Goal: Task Accomplishment & Management: Use online tool/utility

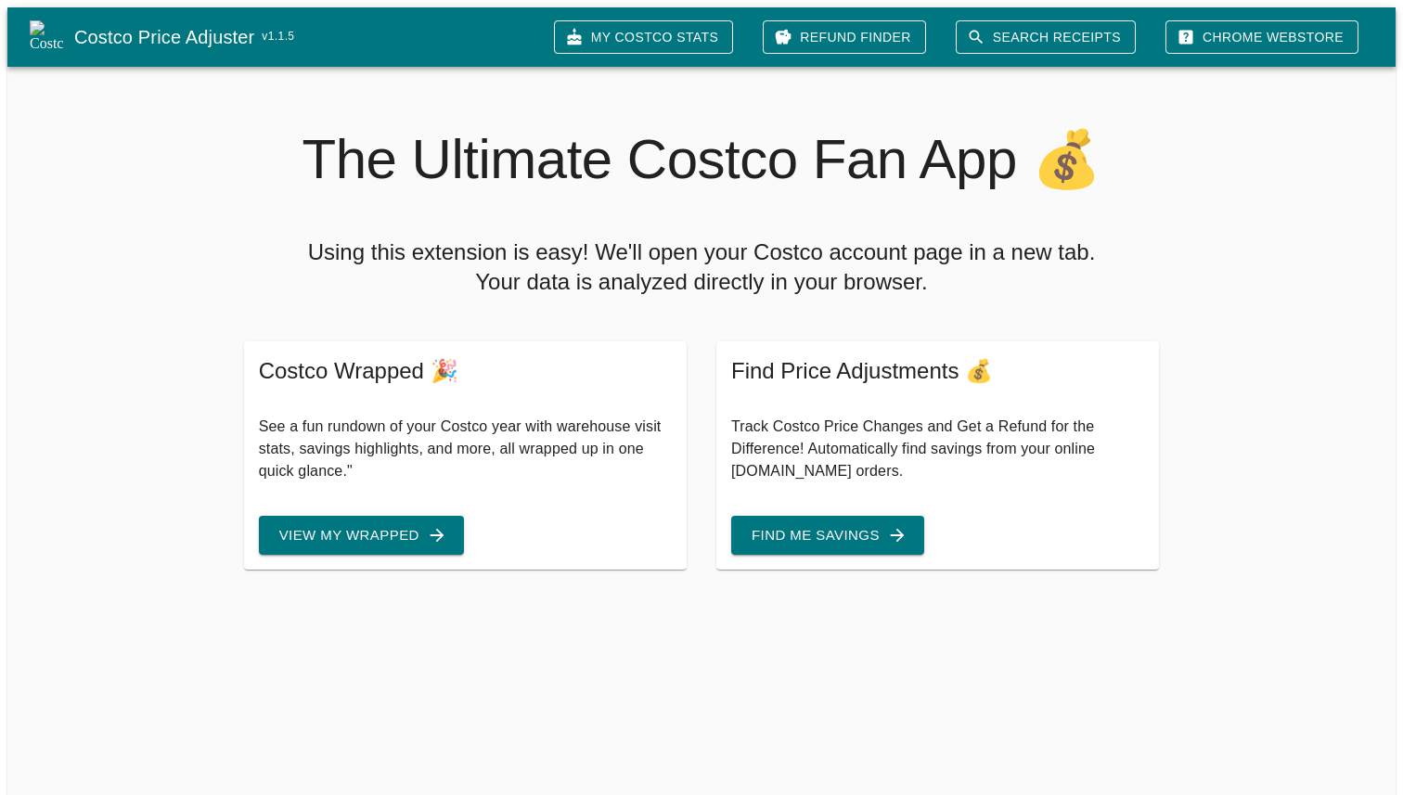
click at [380, 521] on button "View My Wrapped" at bounding box center [361, 535] width 205 height 39
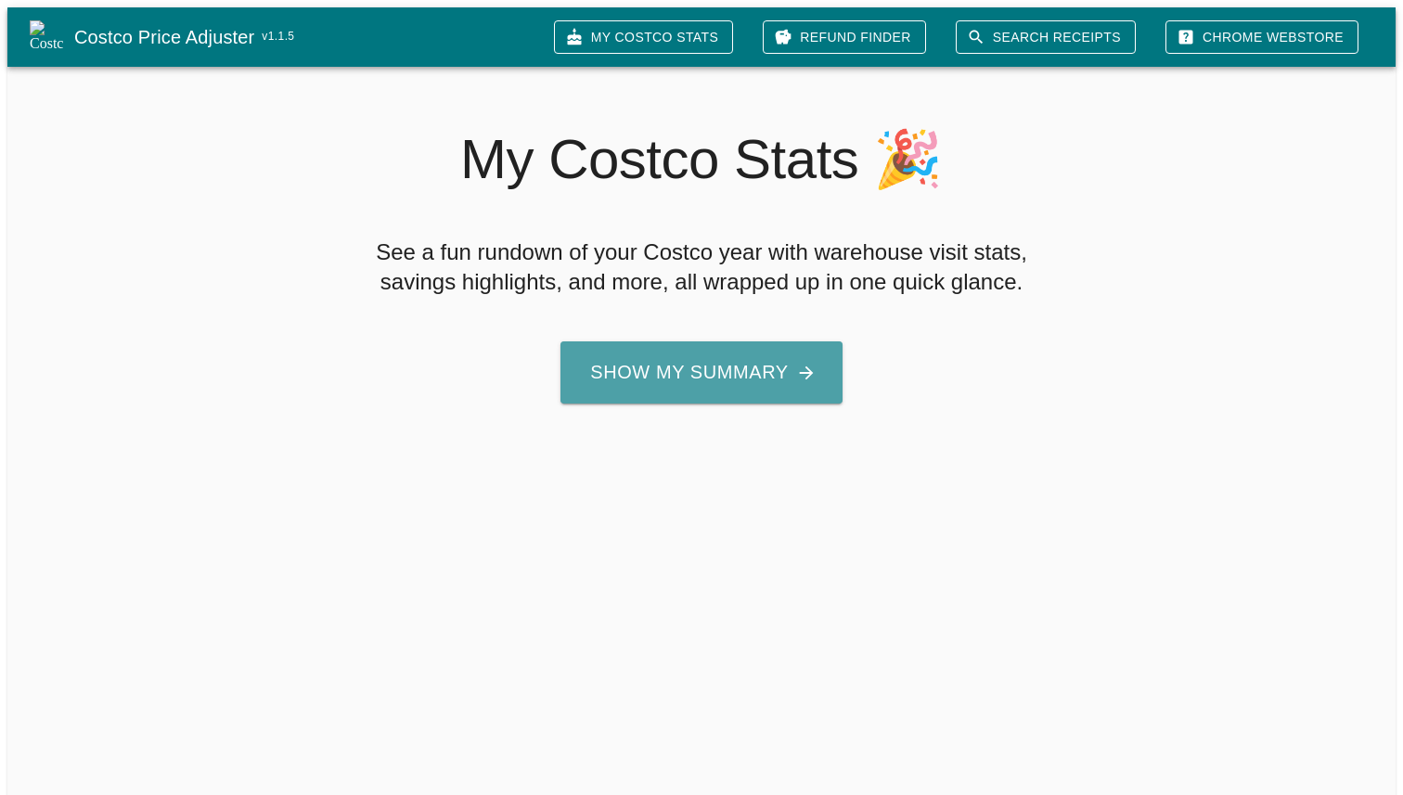
click at [760, 382] on button "Show My Summary" at bounding box center [700, 372] width 281 height 62
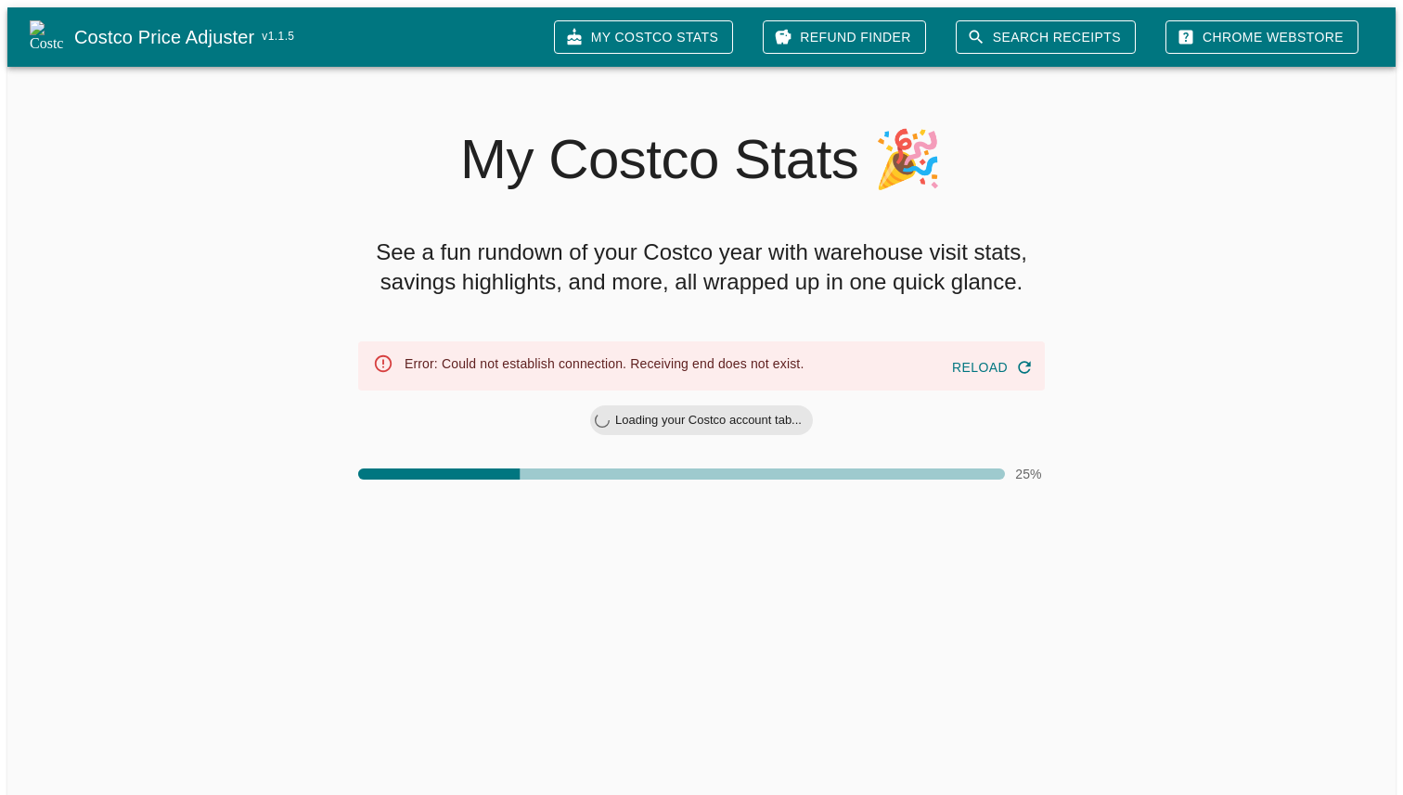
click at [994, 362] on button "Reload" at bounding box center [991, 368] width 93 height 34
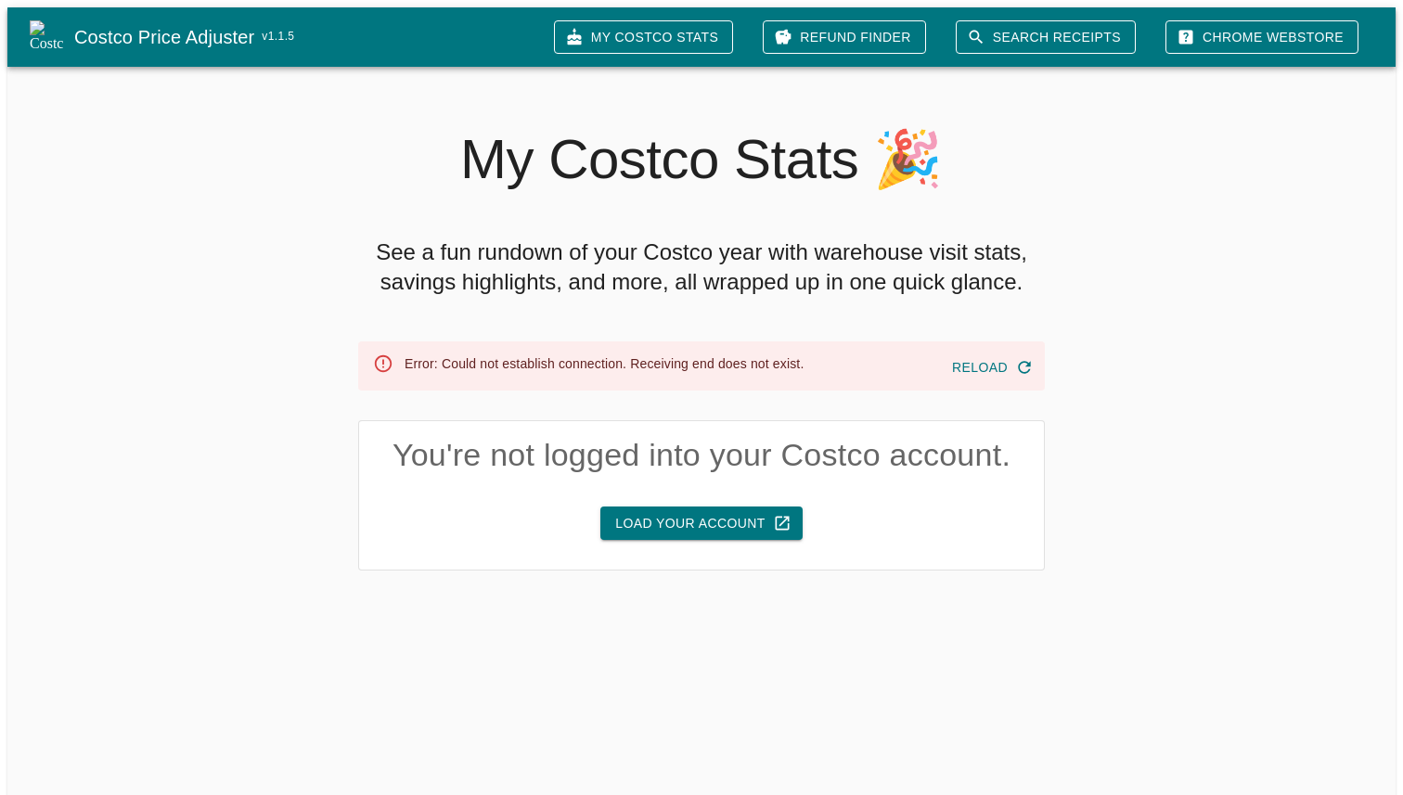
click at [700, 30] on link "My Costco Stats" at bounding box center [643, 37] width 179 height 34
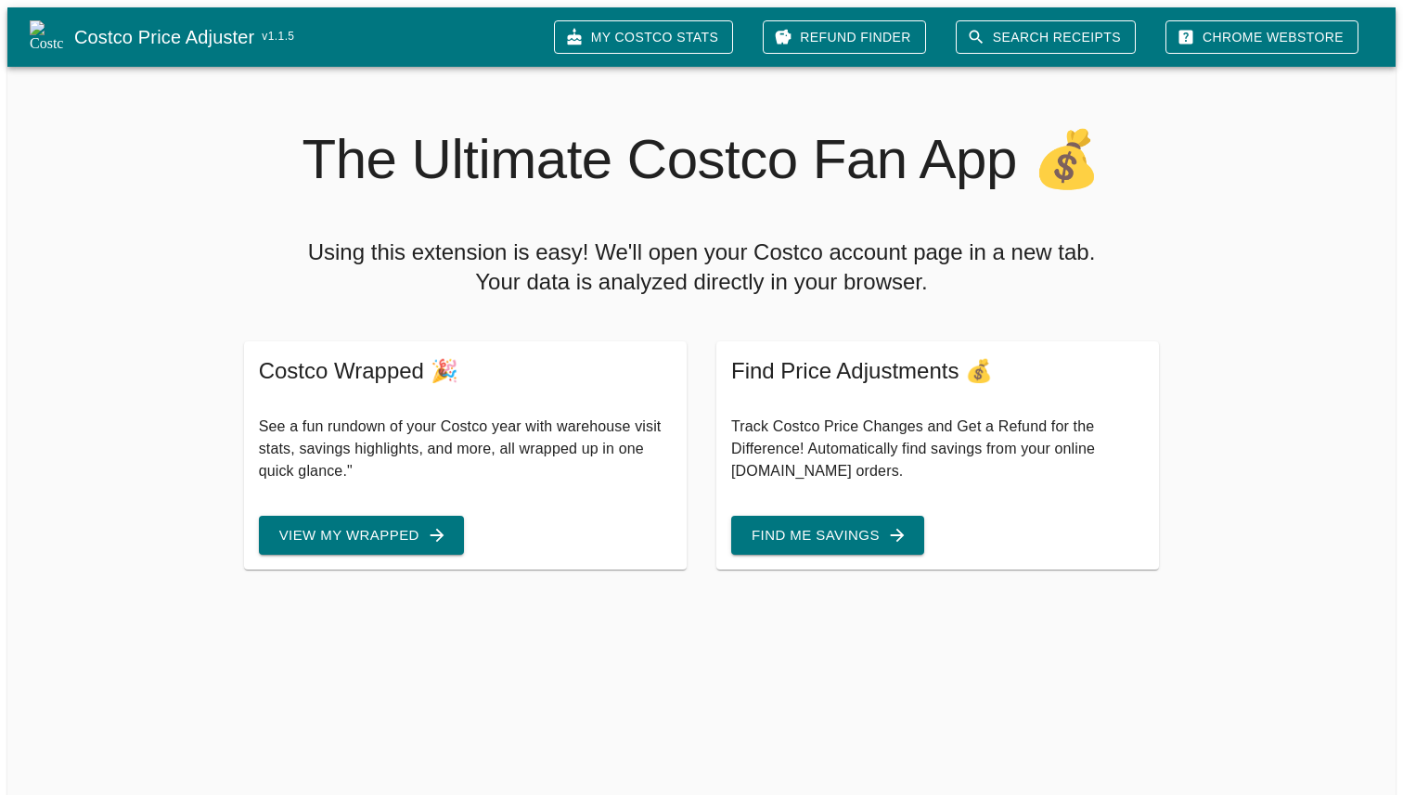
click at [847, 524] on button "Find Me Savings" at bounding box center [827, 535] width 193 height 39
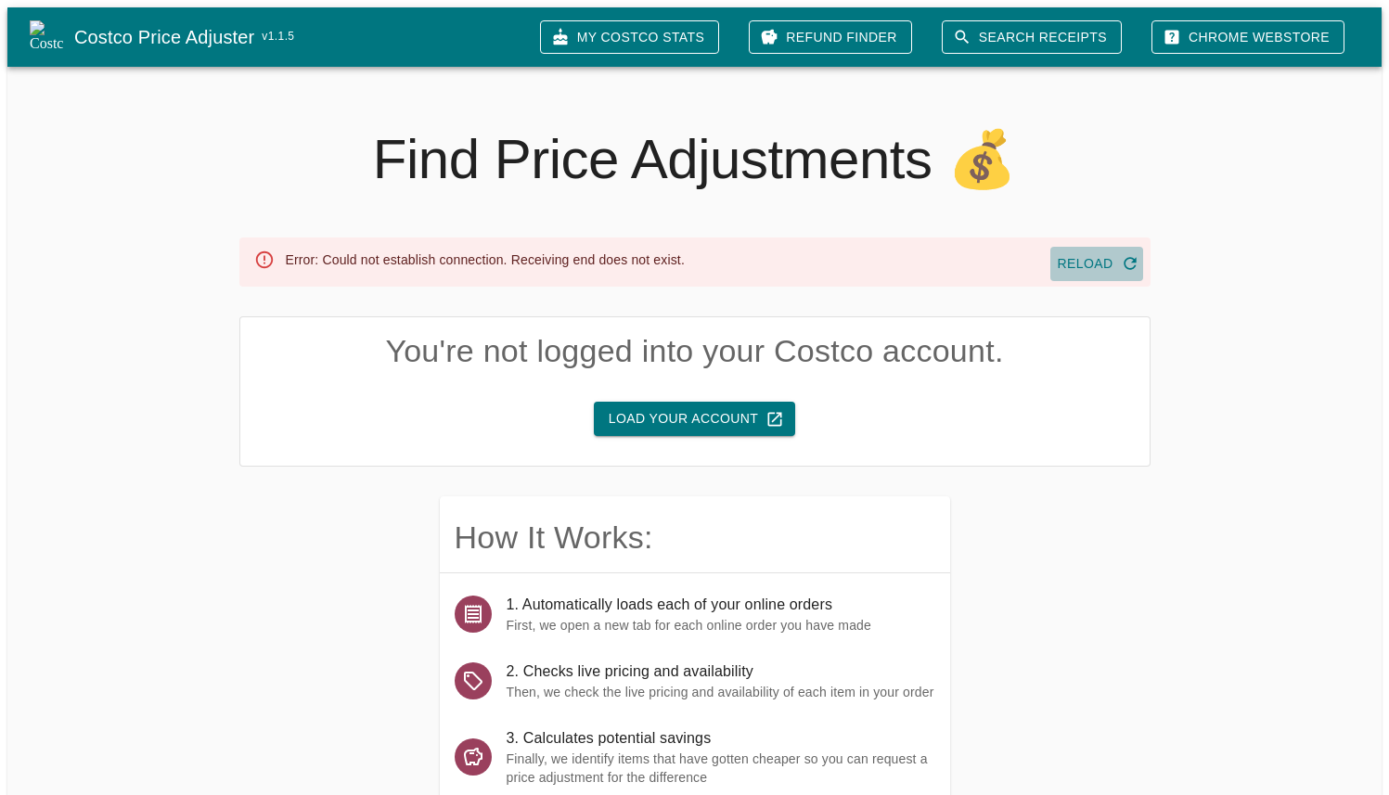
click at [1136, 258] on icon "button" at bounding box center [1130, 264] width 12 height 12
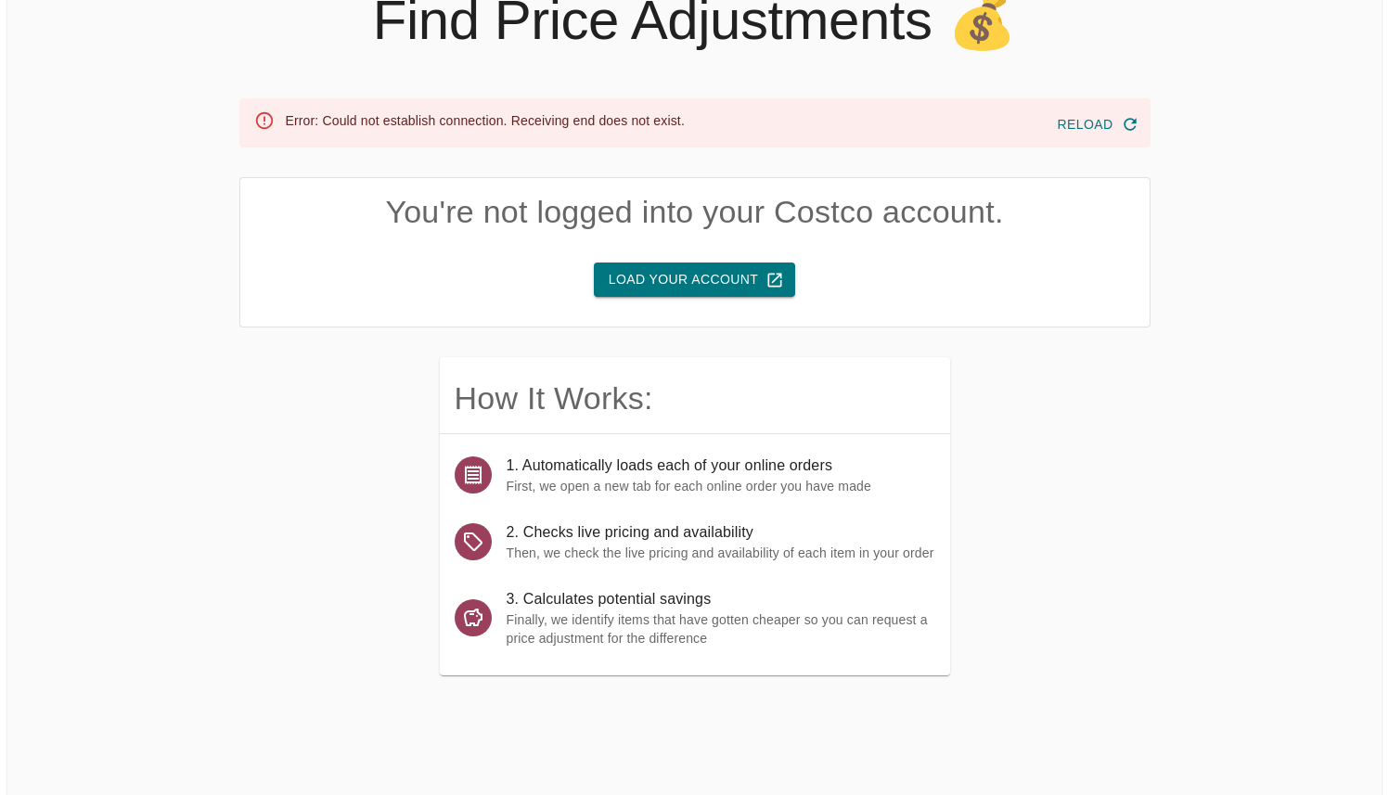
scroll to position [149, 0]
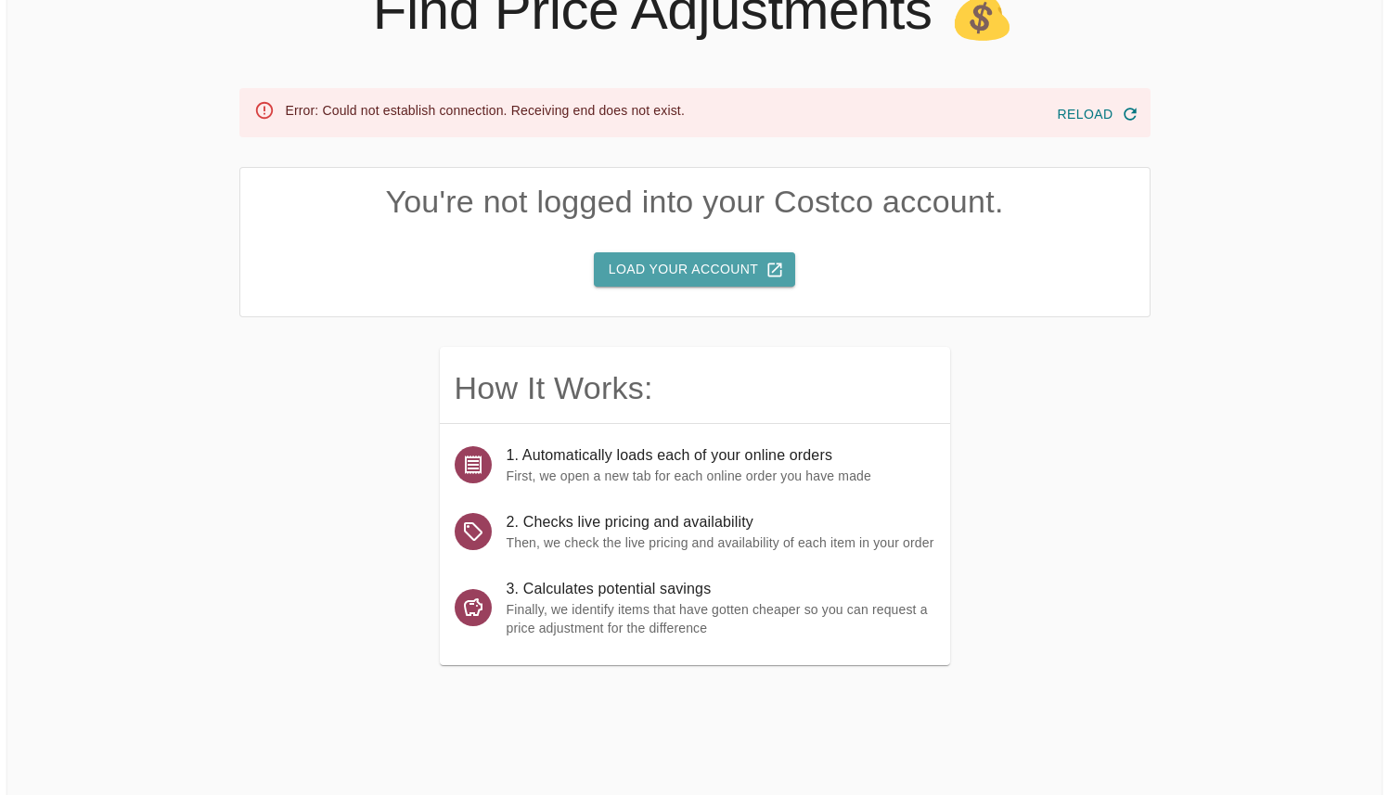
click at [702, 265] on button "Load Your Account" at bounding box center [694, 269] width 201 height 34
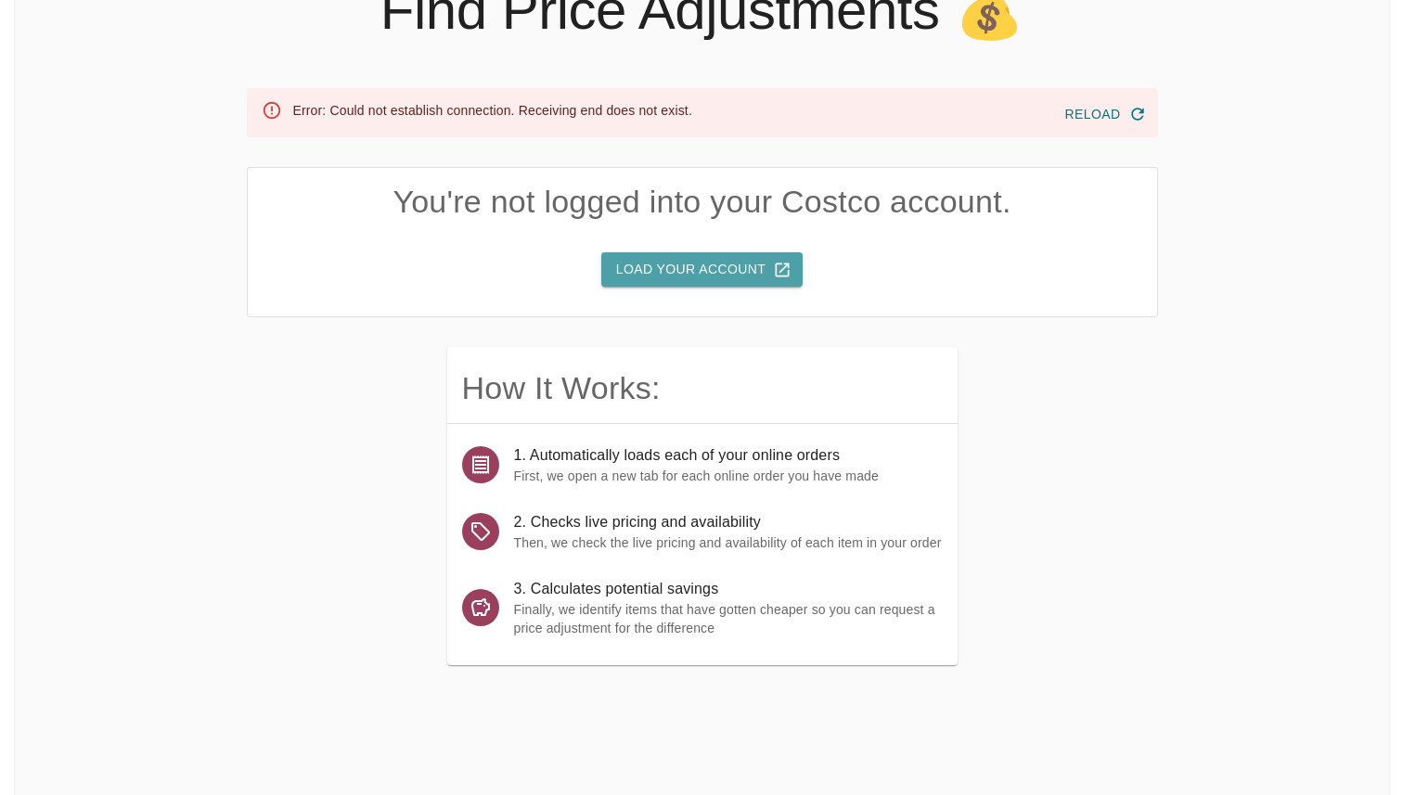
scroll to position [0, 0]
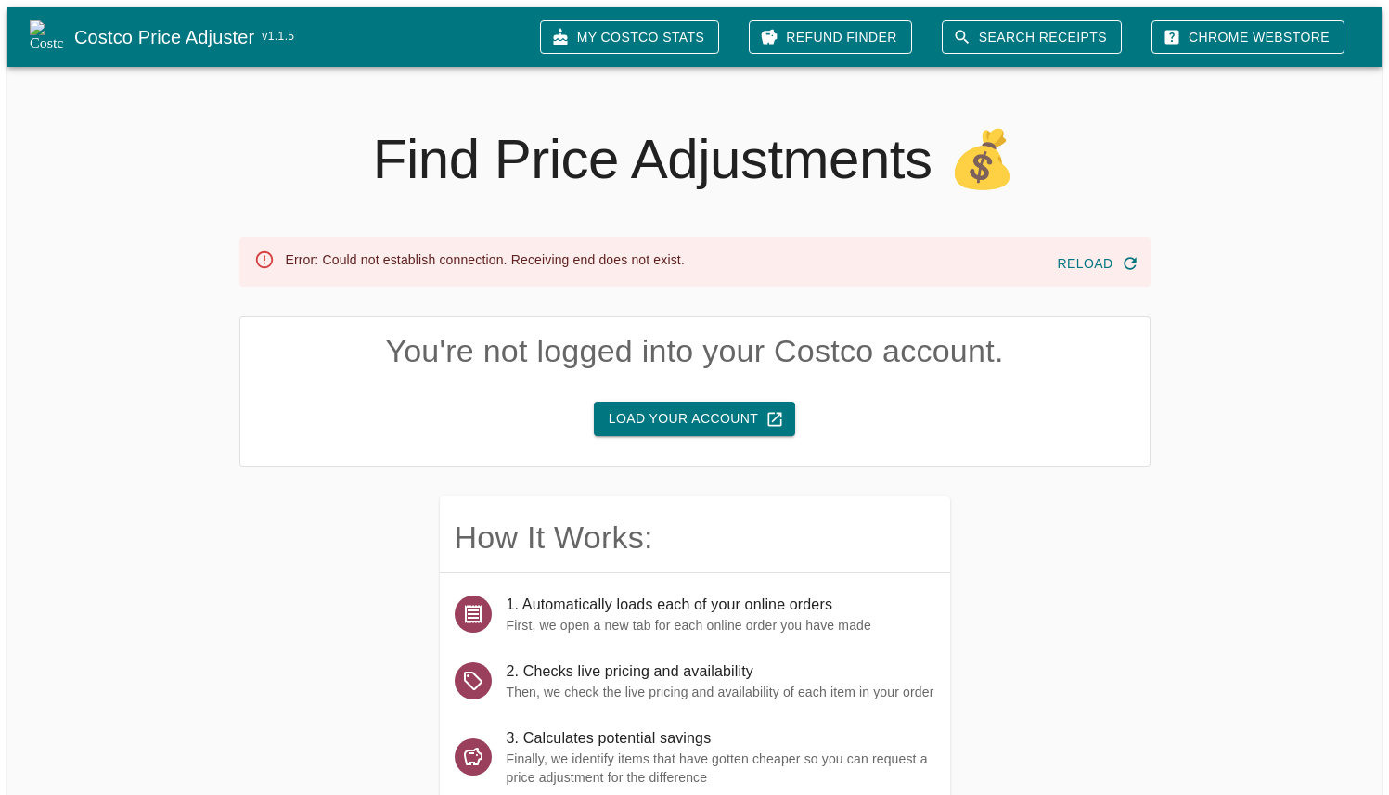
click at [698, 418] on button "Load Your Account" at bounding box center [694, 419] width 201 height 34
click at [710, 402] on button "Load Your Account" at bounding box center [694, 419] width 201 height 34
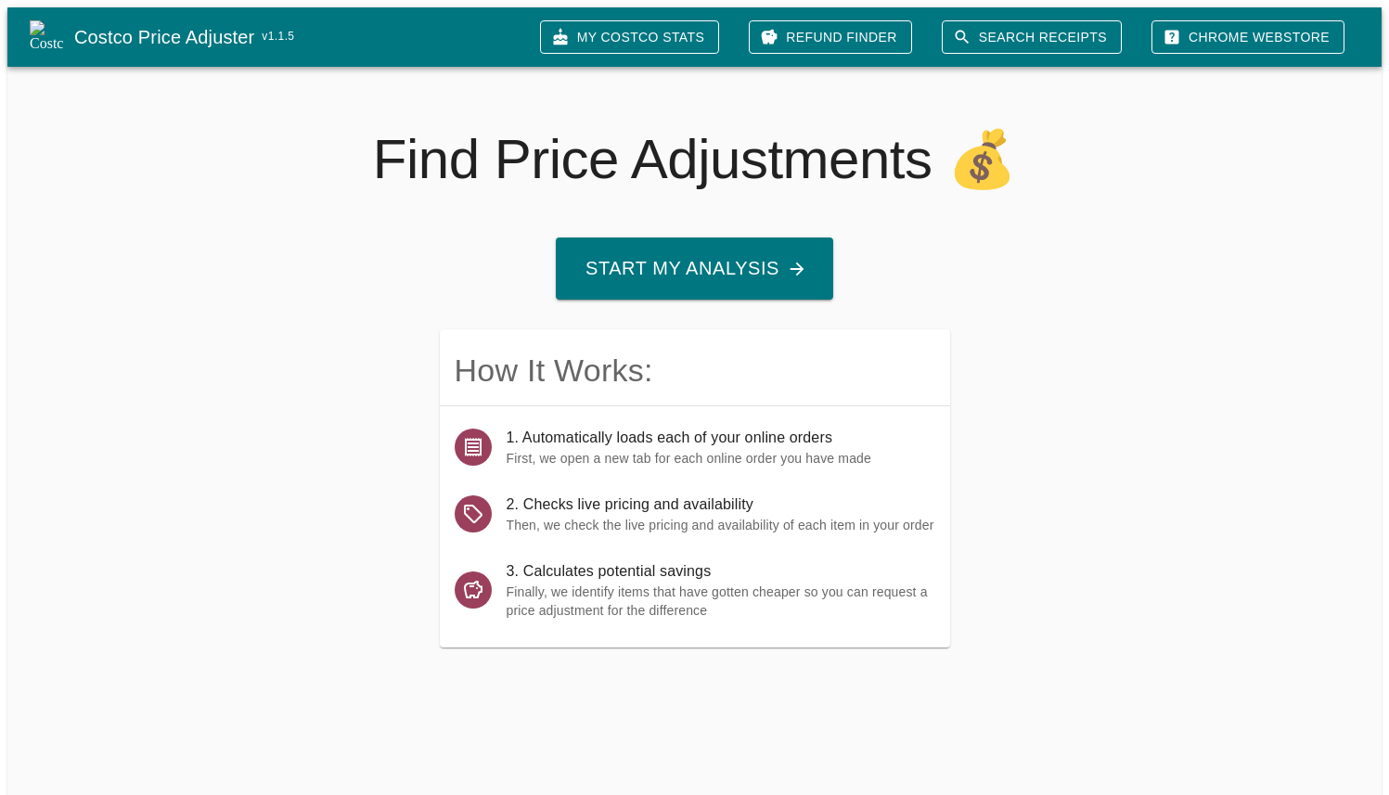
click at [743, 251] on button "Start My Analysis" at bounding box center [694, 269] width 277 height 62
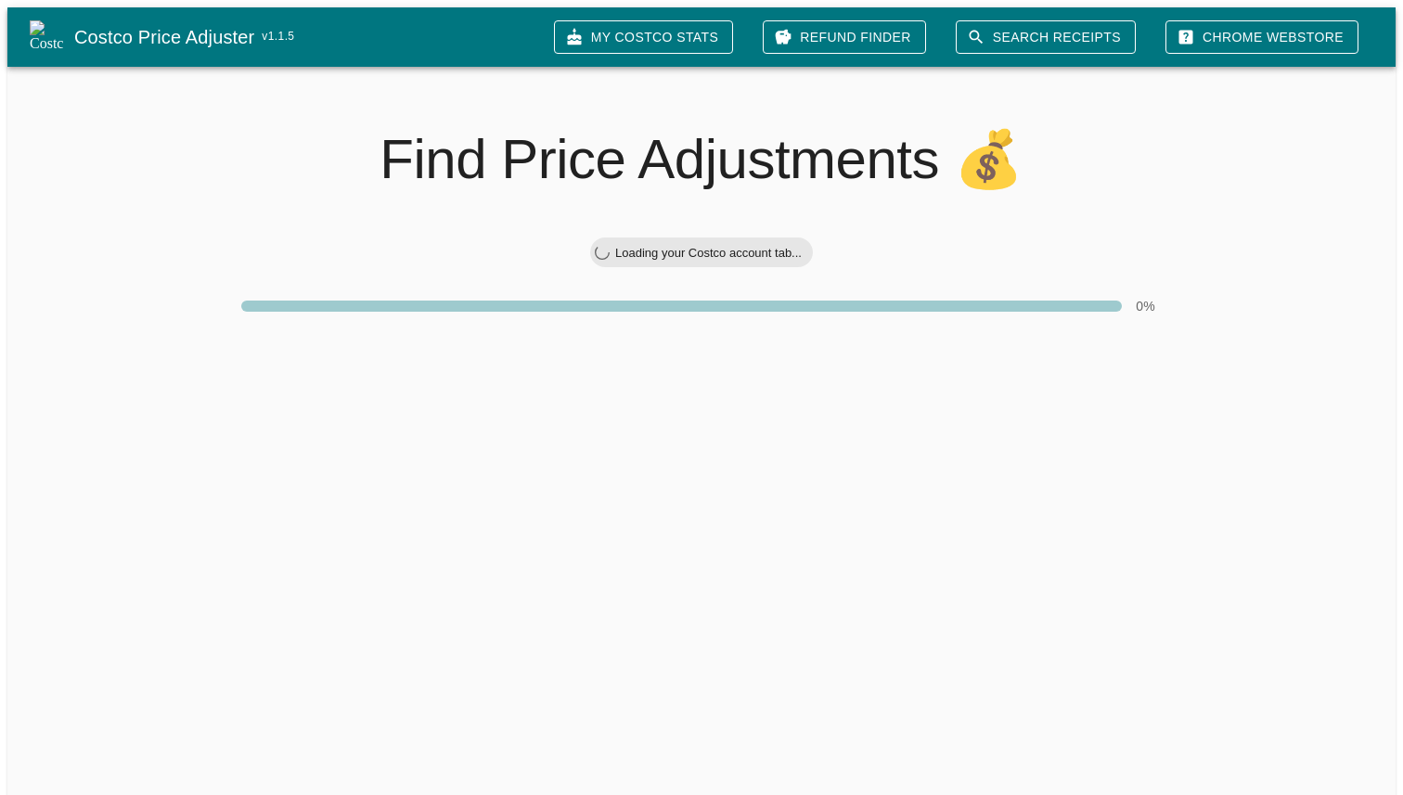
click at [1236, 38] on link "Chrome Webstore" at bounding box center [1261, 37] width 193 height 34
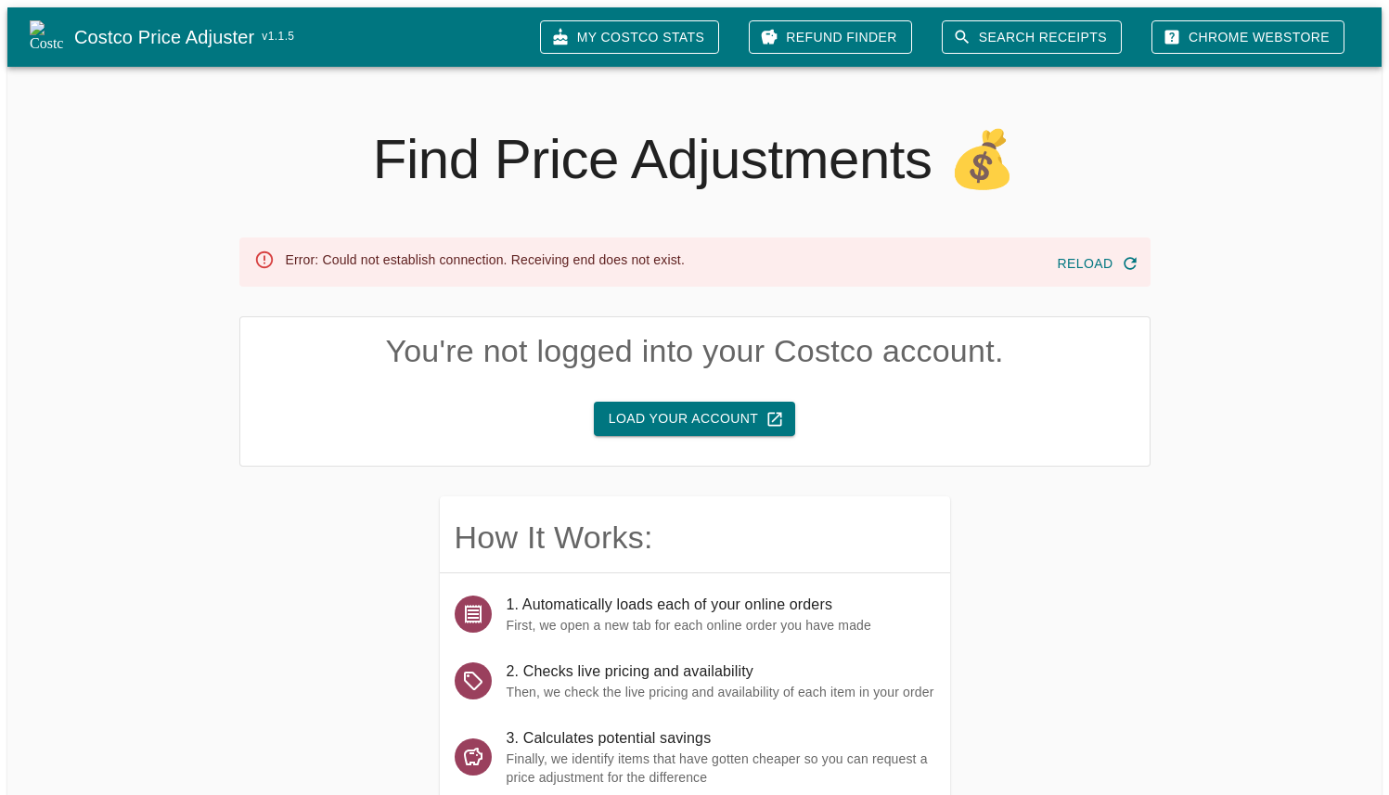
click at [735, 405] on button "Load Your Account" at bounding box center [694, 419] width 201 height 34
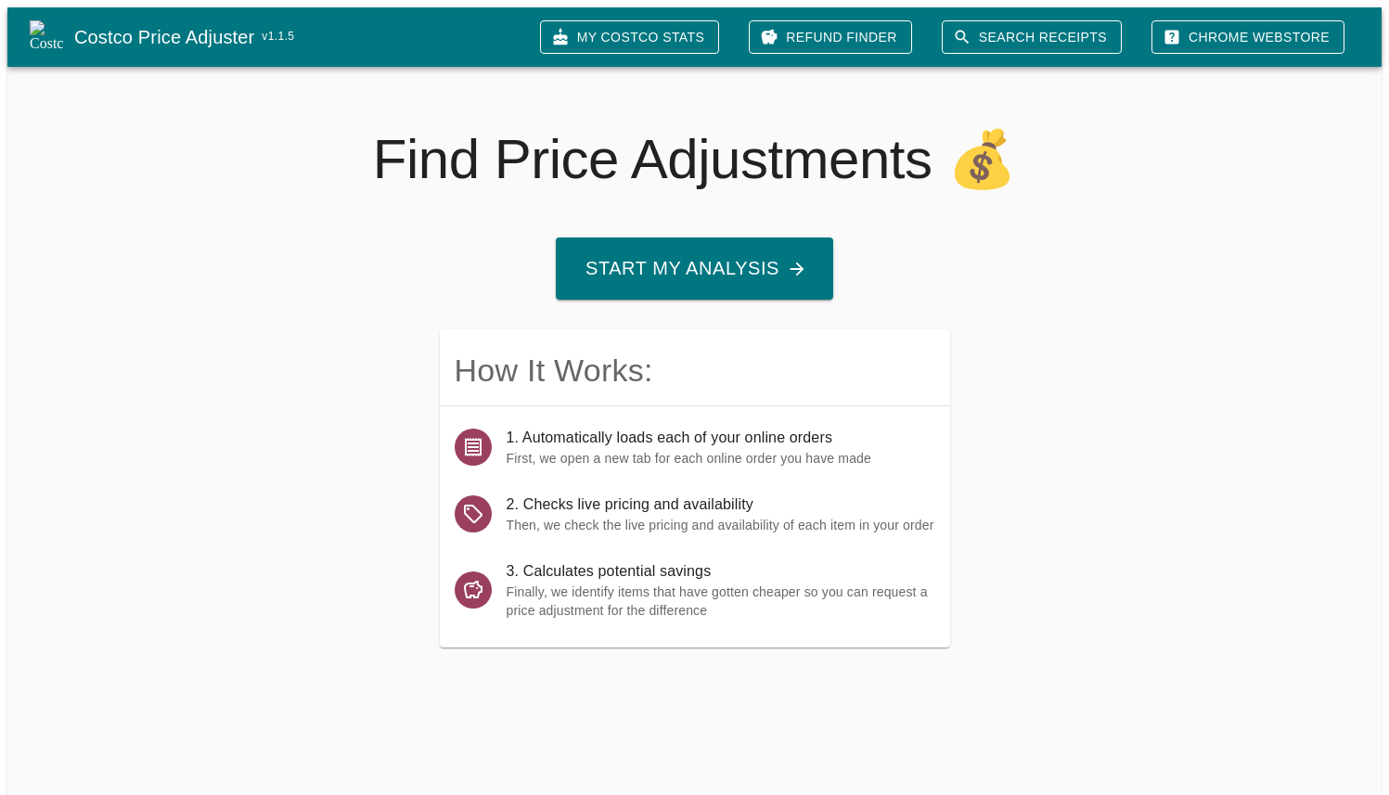
click at [1049, 43] on link "Search Receipts" at bounding box center [1032, 37] width 180 height 34
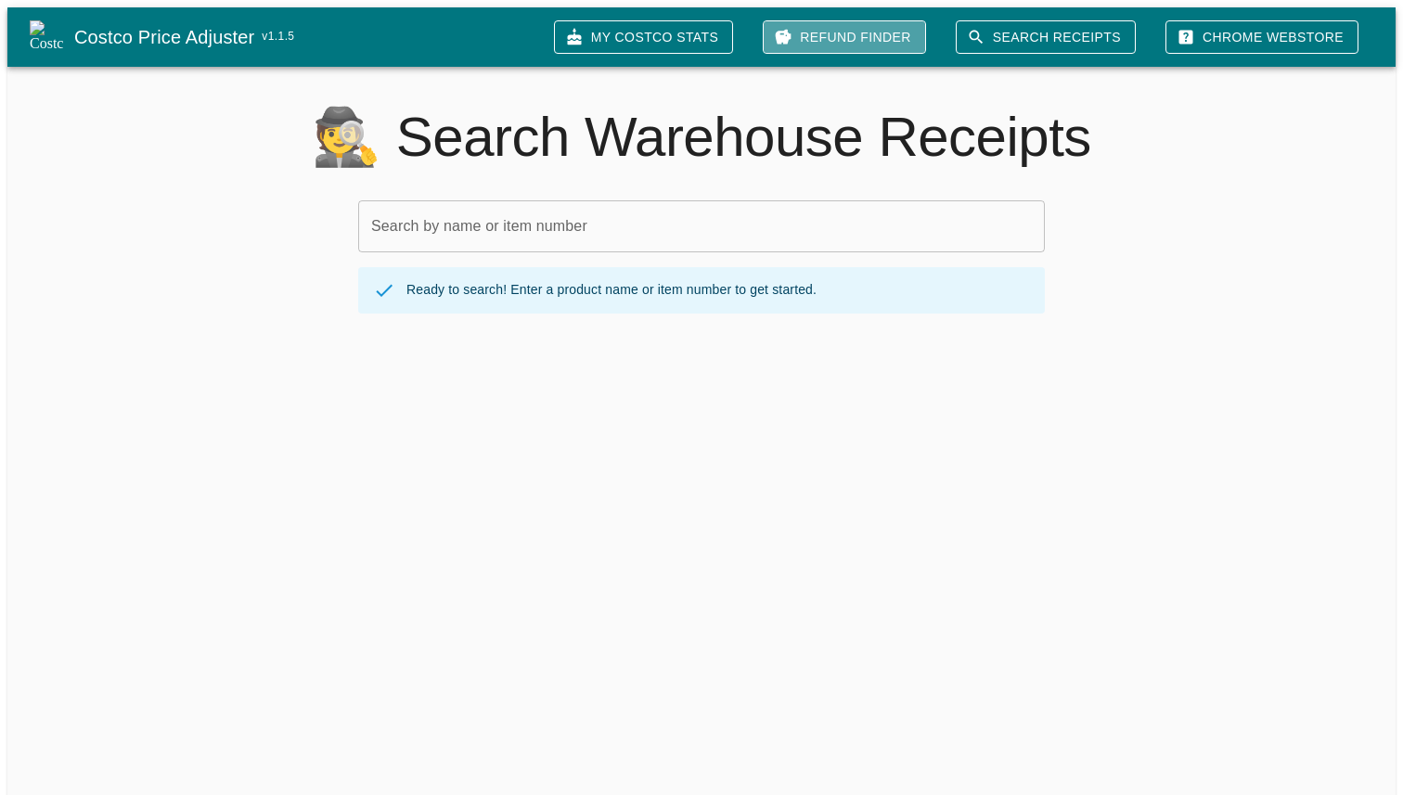
click at [910, 31] on link "Refund Finder" at bounding box center [844, 37] width 163 height 34
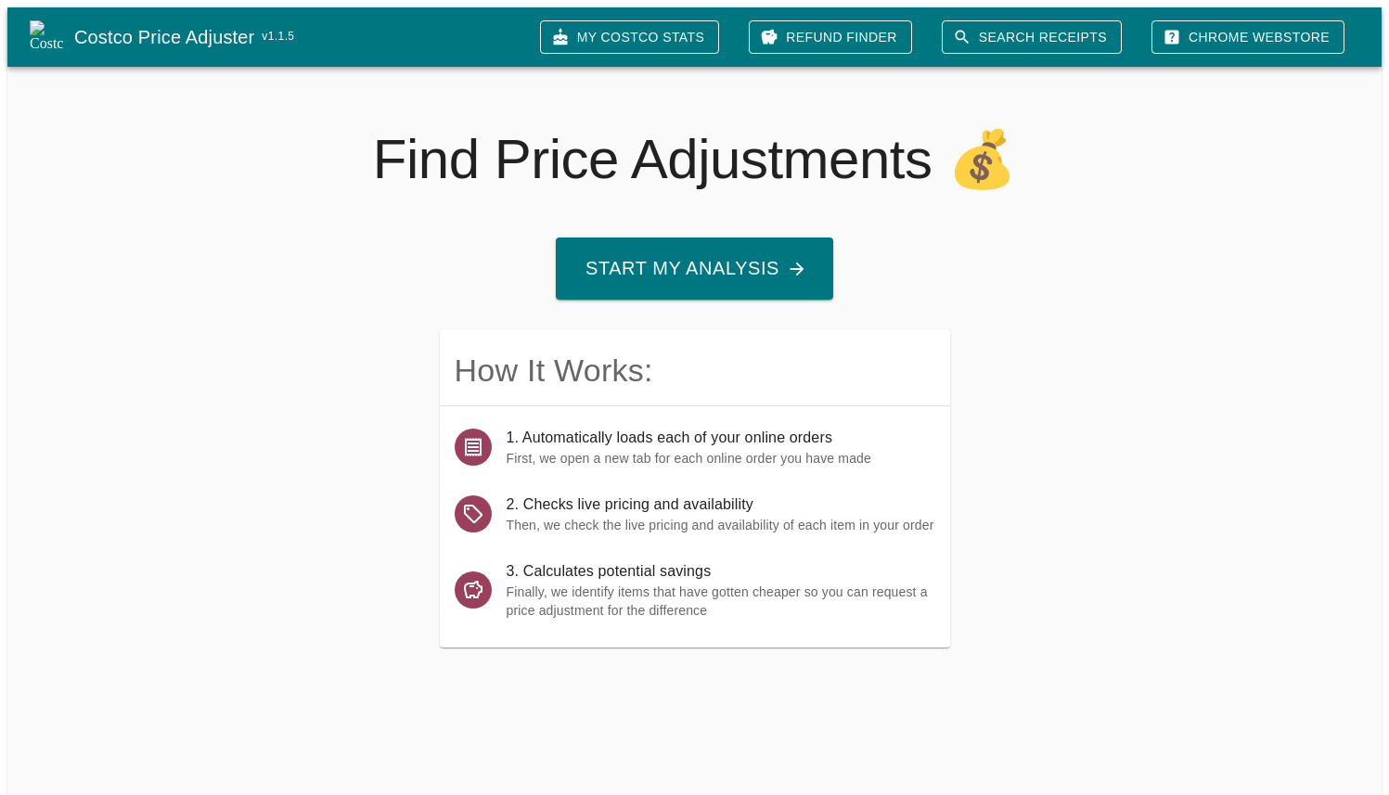
click at [693, 290] on button "Start My Analysis" at bounding box center [695, 269] width 280 height 63
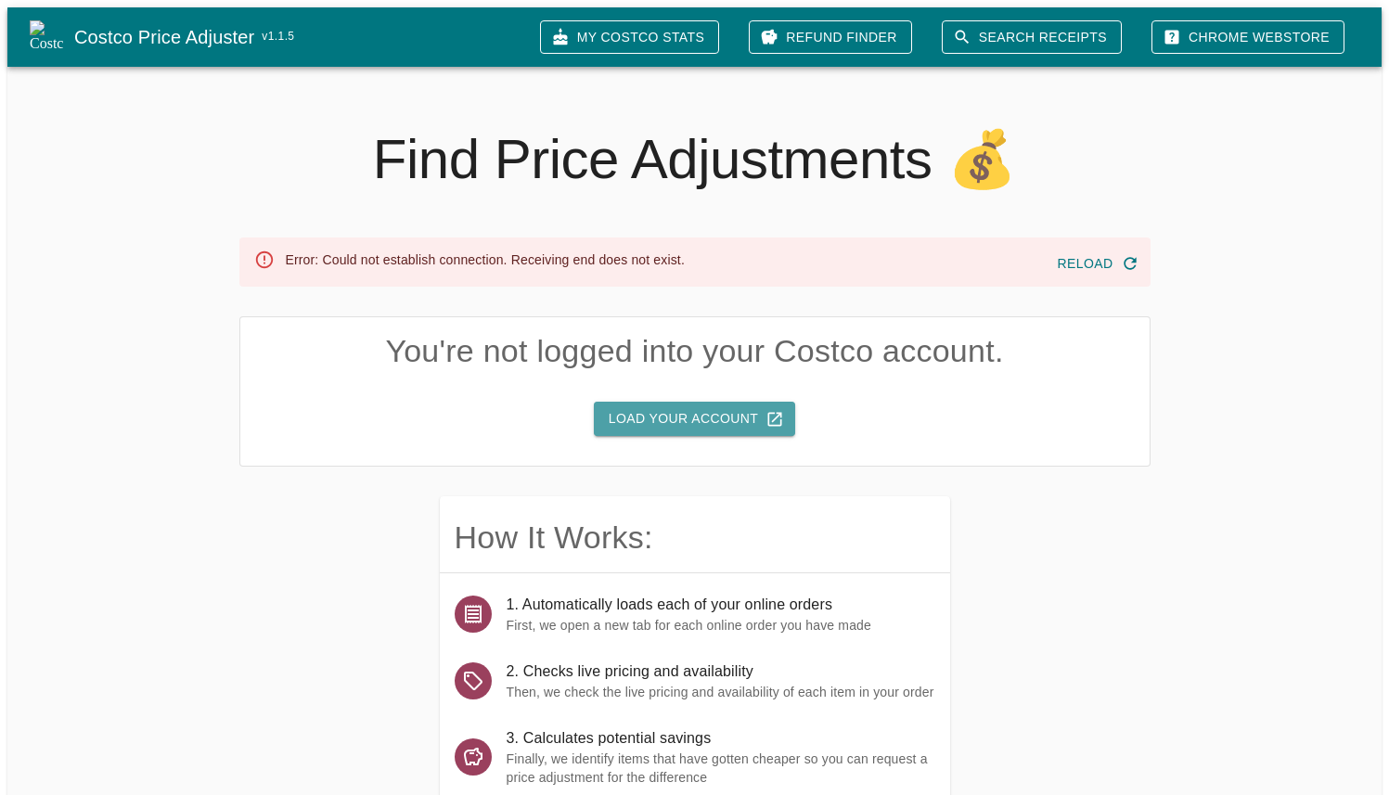
click at [720, 419] on button "Load Your Account" at bounding box center [694, 419] width 201 height 34
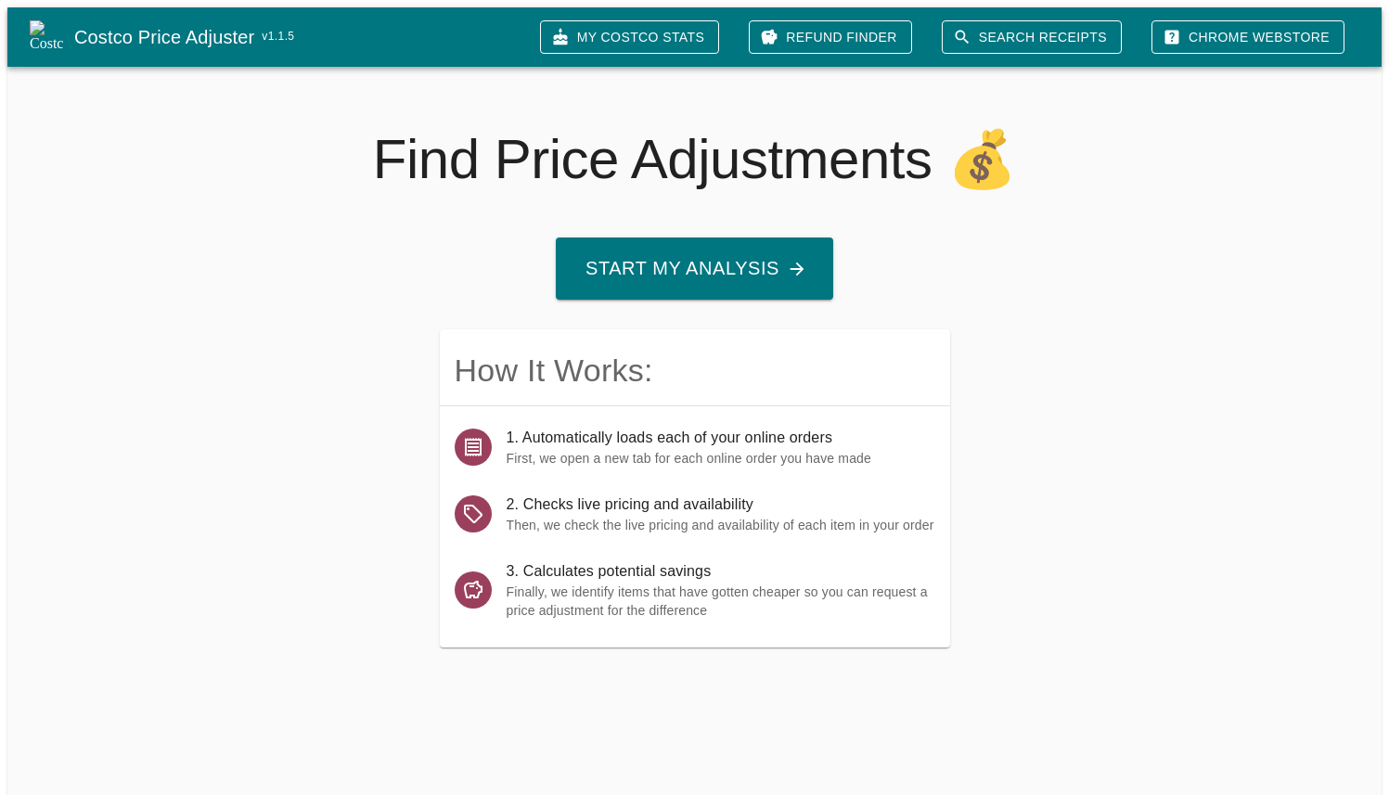
click at [732, 253] on button "Start My Analysis" at bounding box center [694, 269] width 277 height 62
